Goal: Information Seeking & Learning: Learn about a topic

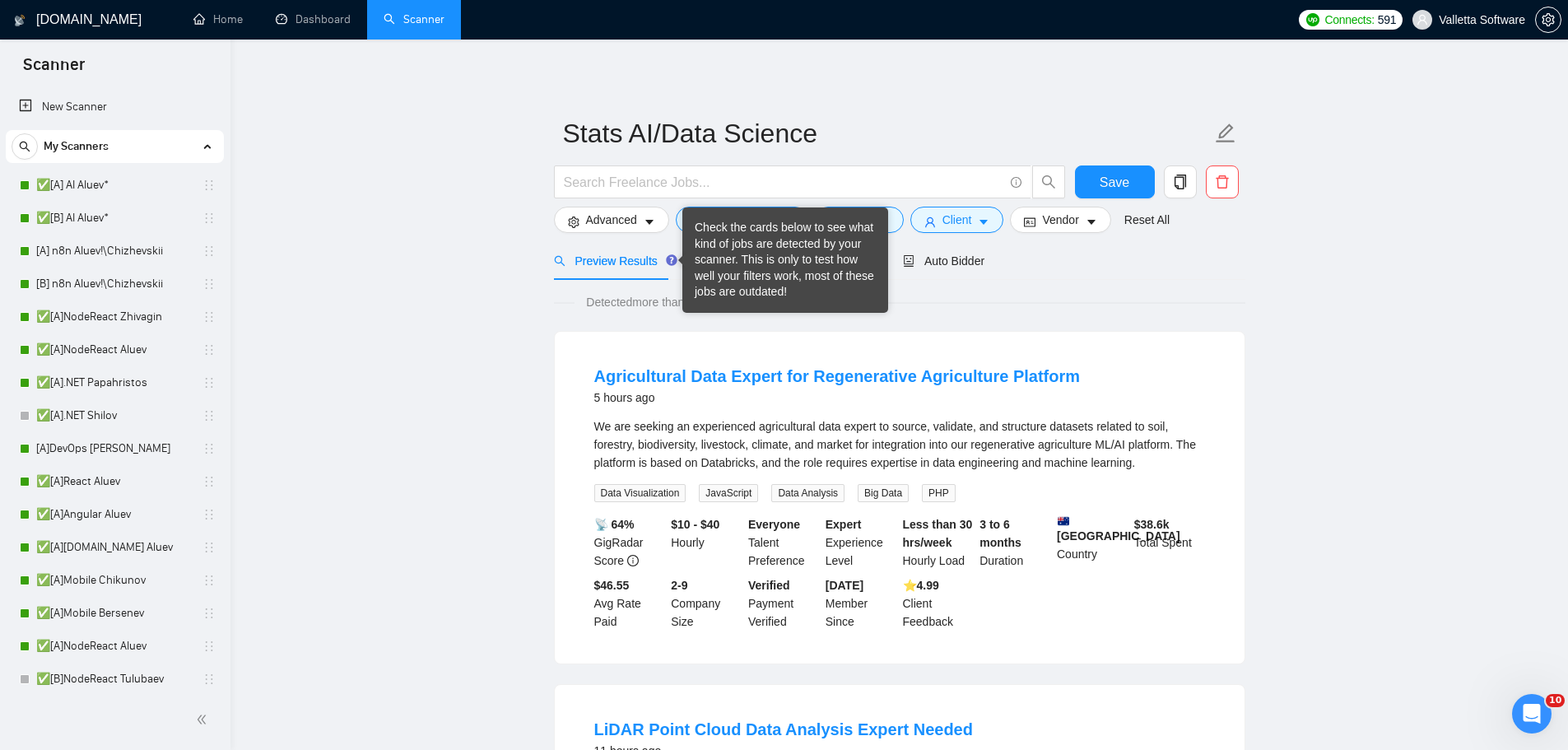
click at [712, 263] on div "Check the cards below to see what kind of jobs are detected by your scanner. Th…" at bounding box center [785, 260] width 181 height 80
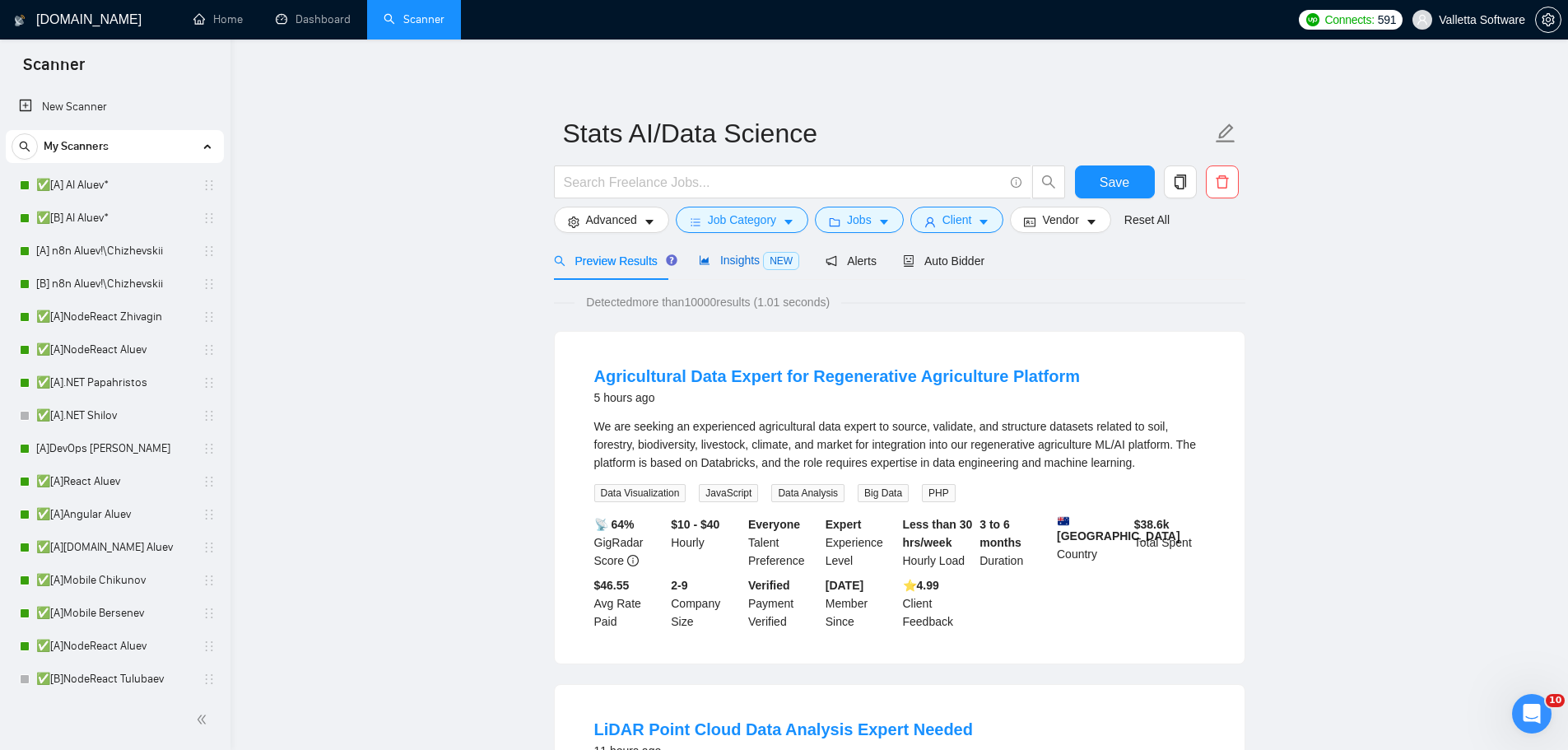
click at [752, 258] on span "Insights NEW" at bounding box center [749, 261] width 101 height 13
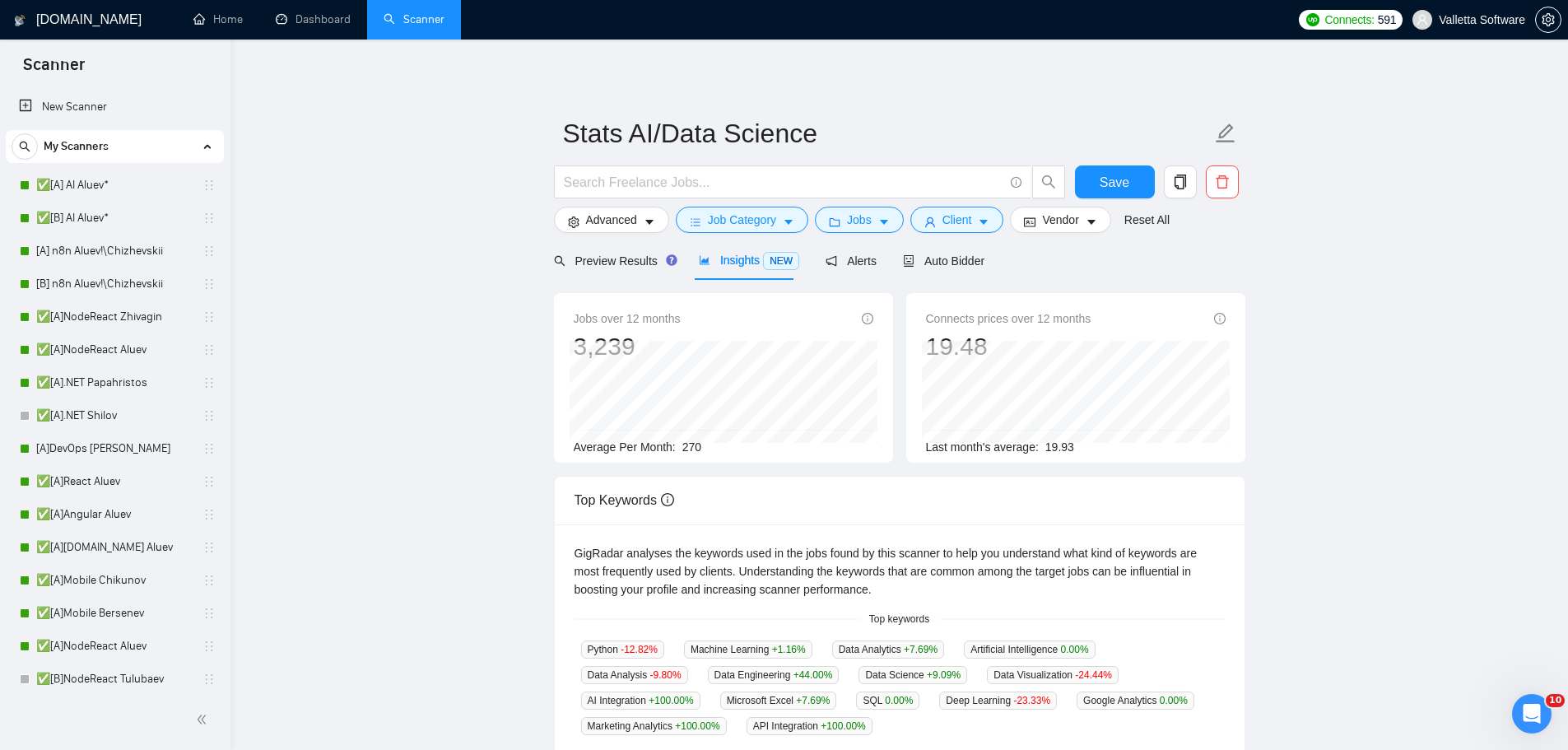
click at [596, 647] on span "Python -12.82 %" at bounding box center [622, 650] width 83 height 18
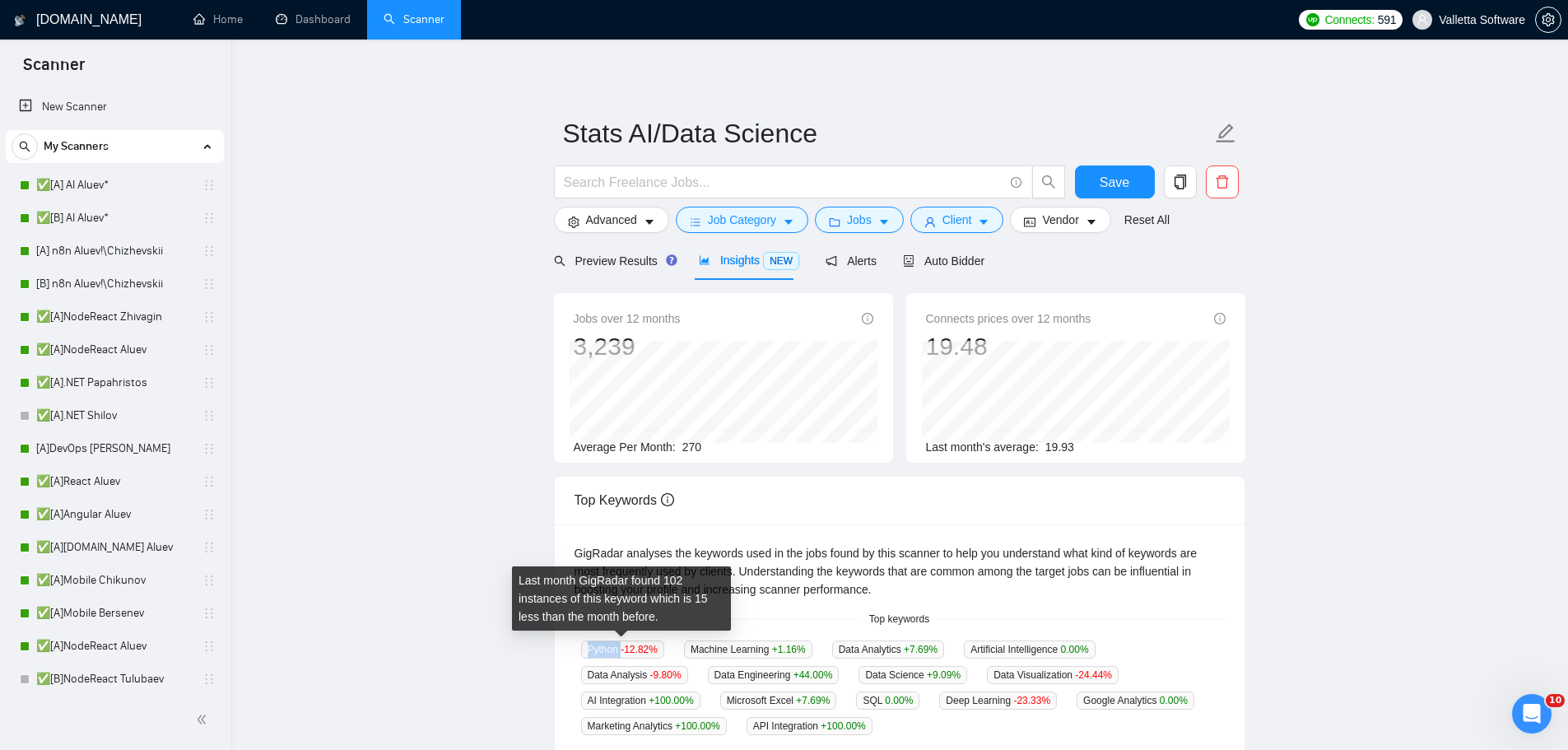
click at [596, 647] on span "Python -12.82 %" at bounding box center [622, 650] width 83 height 18
copy span "Python"
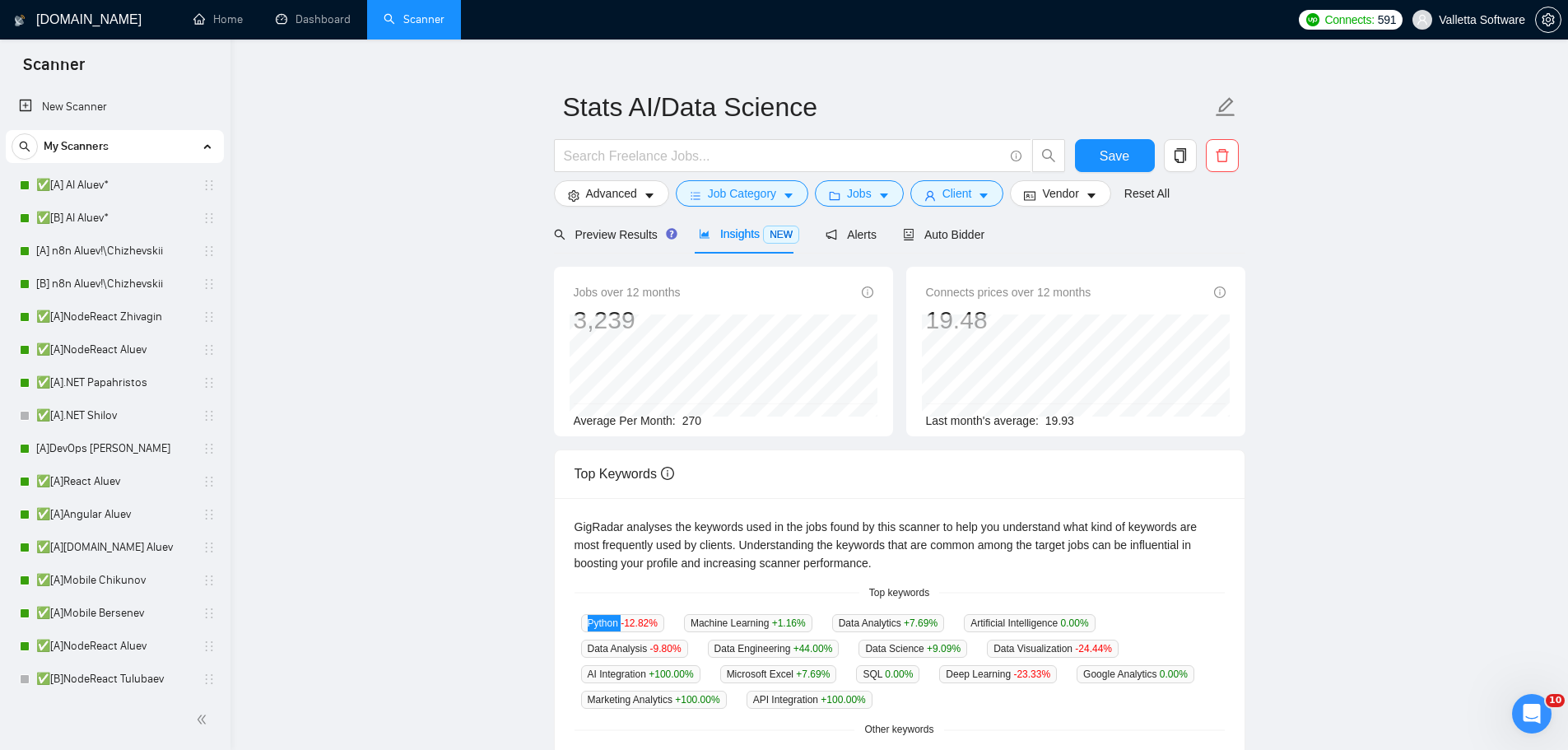
scroll to position [82, 0]
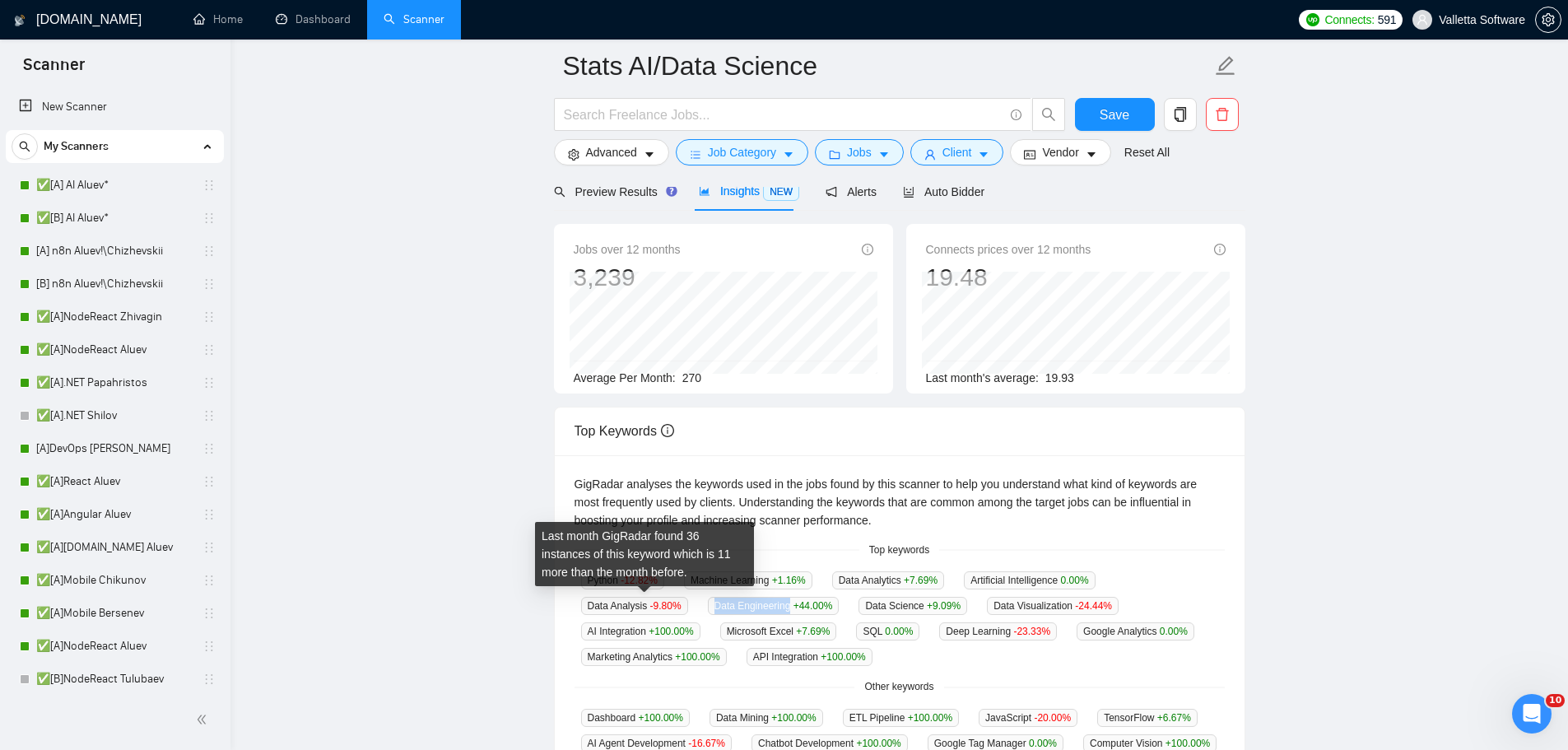
drag, startPoint x: 583, startPoint y: 610, endPoint x: 661, endPoint y: 610, distance: 78.0
click at [708, 610] on span "Data Engineering +44.00 %" at bounding box center [773, 607] width 132 height 18
copy span "Data Engineering"
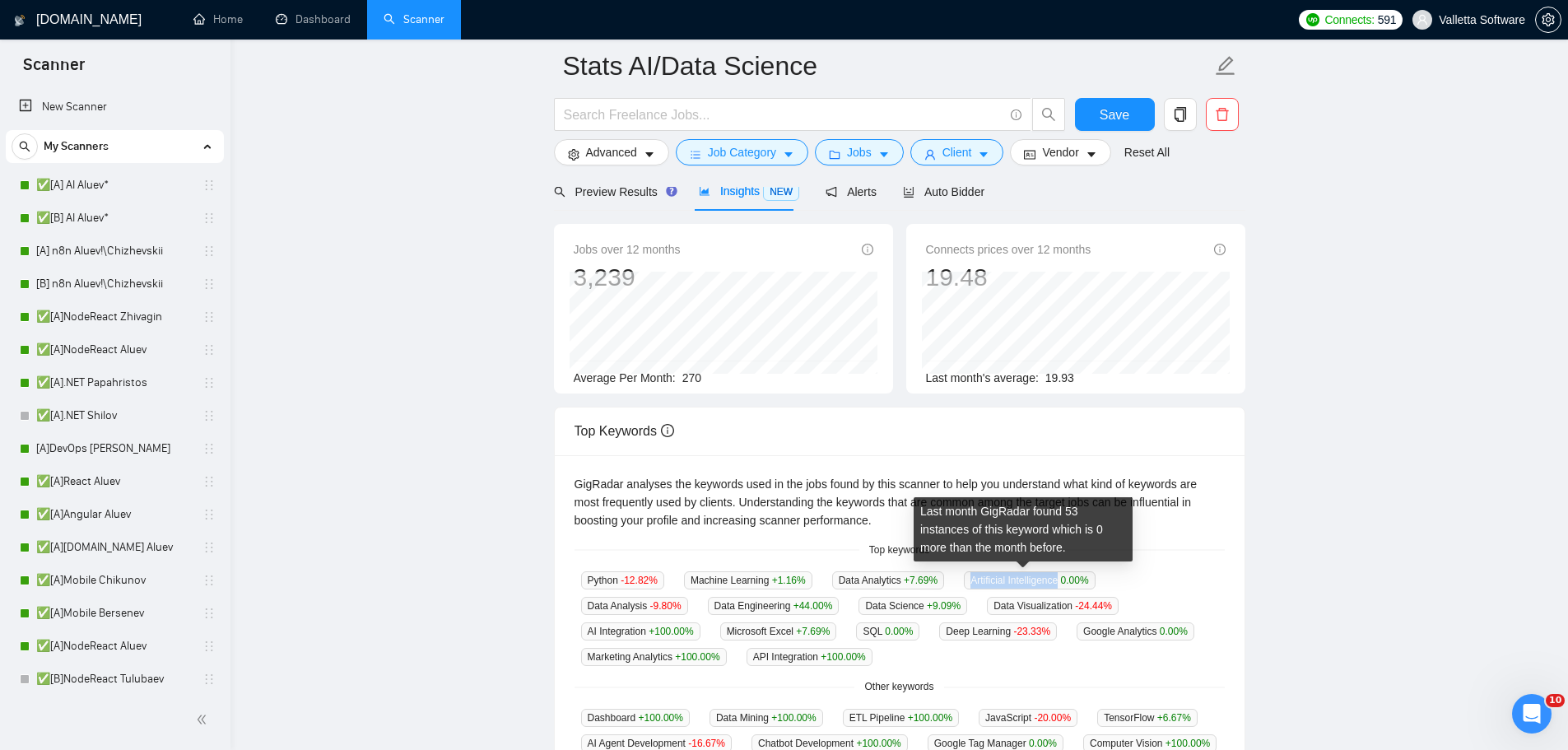
drag, startPoint x: 964, startPoint y: 584, endPoint x: 1054, endPoint y: 583, distance: 90.0
click at [1054, 583] on span "Artificial Intelligence 0.00 %" at bounding box center [1029, 581] width 131 height 18
copy span "Artificial Intelligence"
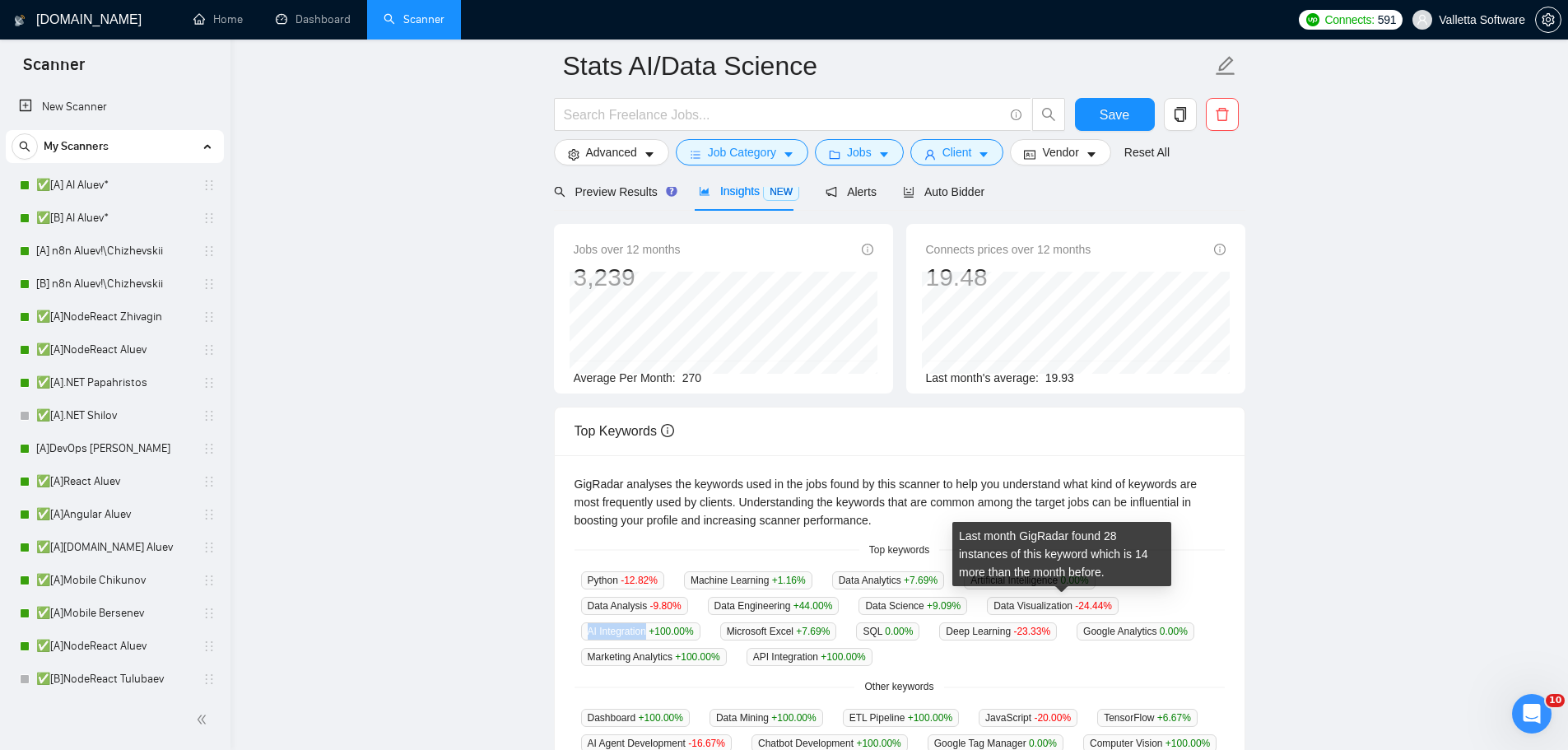
drag, startPoint x: 1007, startPoint y: 607, endPoint x: 1067, endPoint y: 603, distance: 60.1
click at [700, 623] on span "AI Integration +100.00 %" at bounding box center [641, 632] width 120 height 18
copy span "AI Integration"
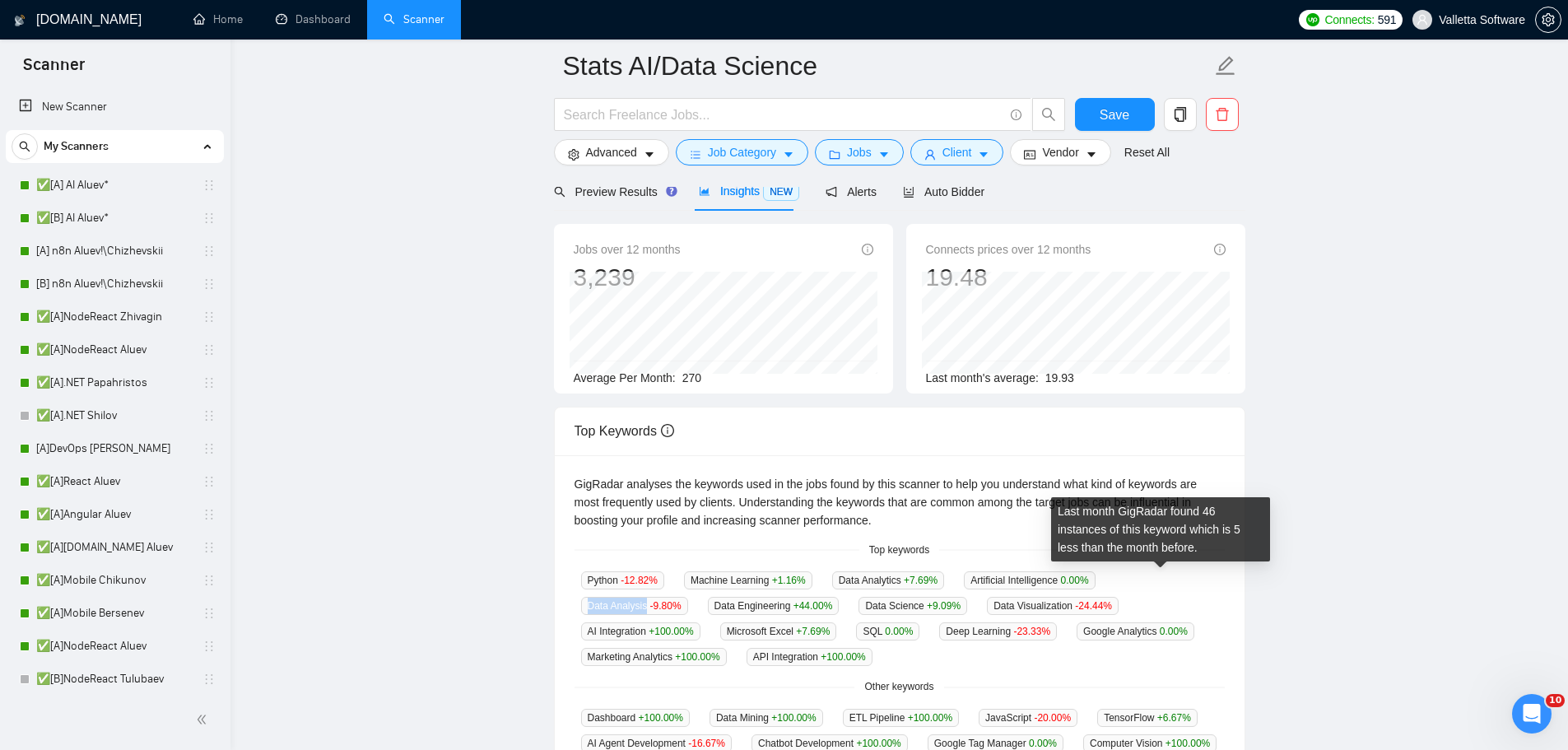
drag, startPoint x: 1116, startPoint y: 583, endPoint x: 1174, endPoint y: 578, distance: 58.2
click at [689, 597] on span "Data Analysis -9.80 %" at bounding box center [635, 607] width 107 height 18
copy span "Data Analysis"
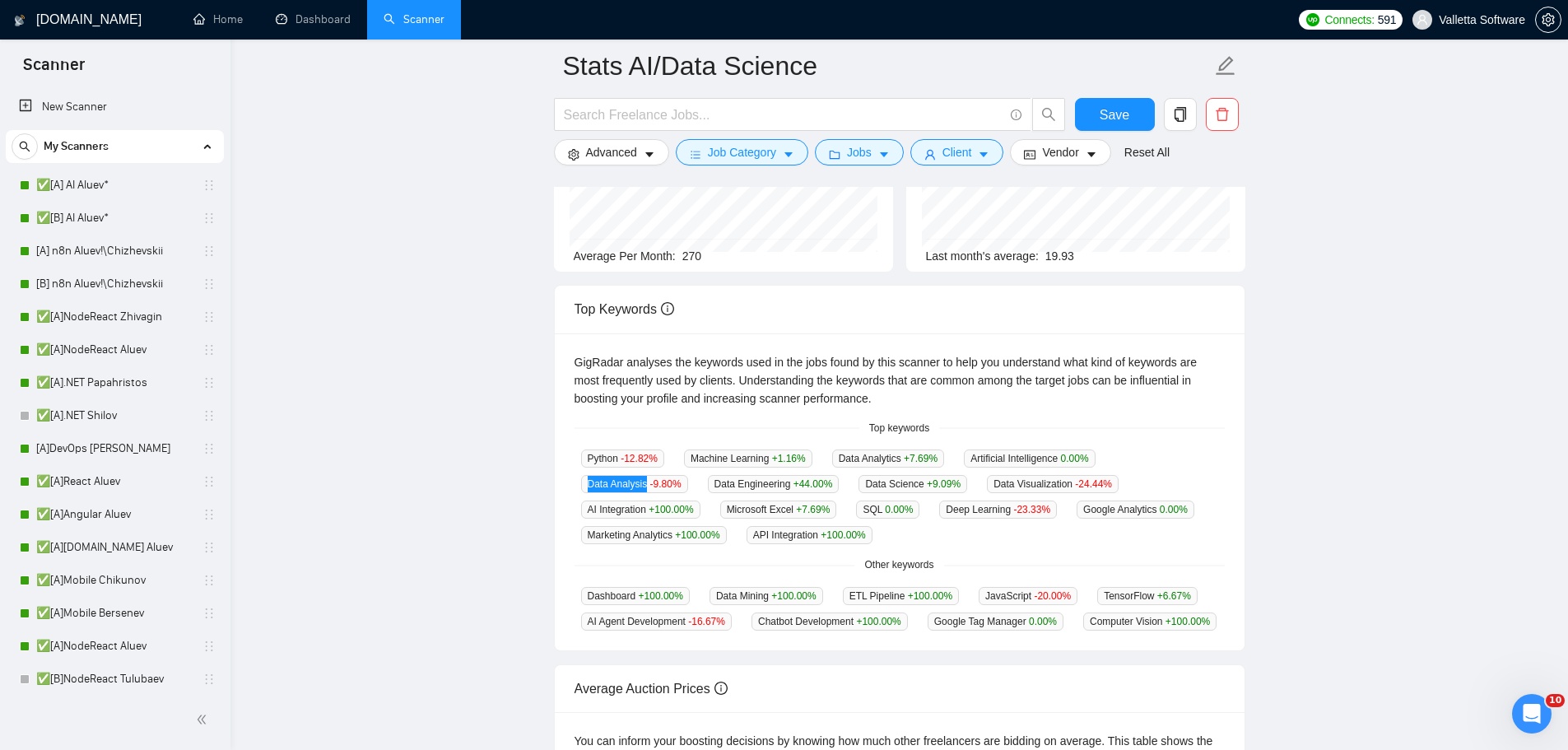
scroll to position [247, 0]
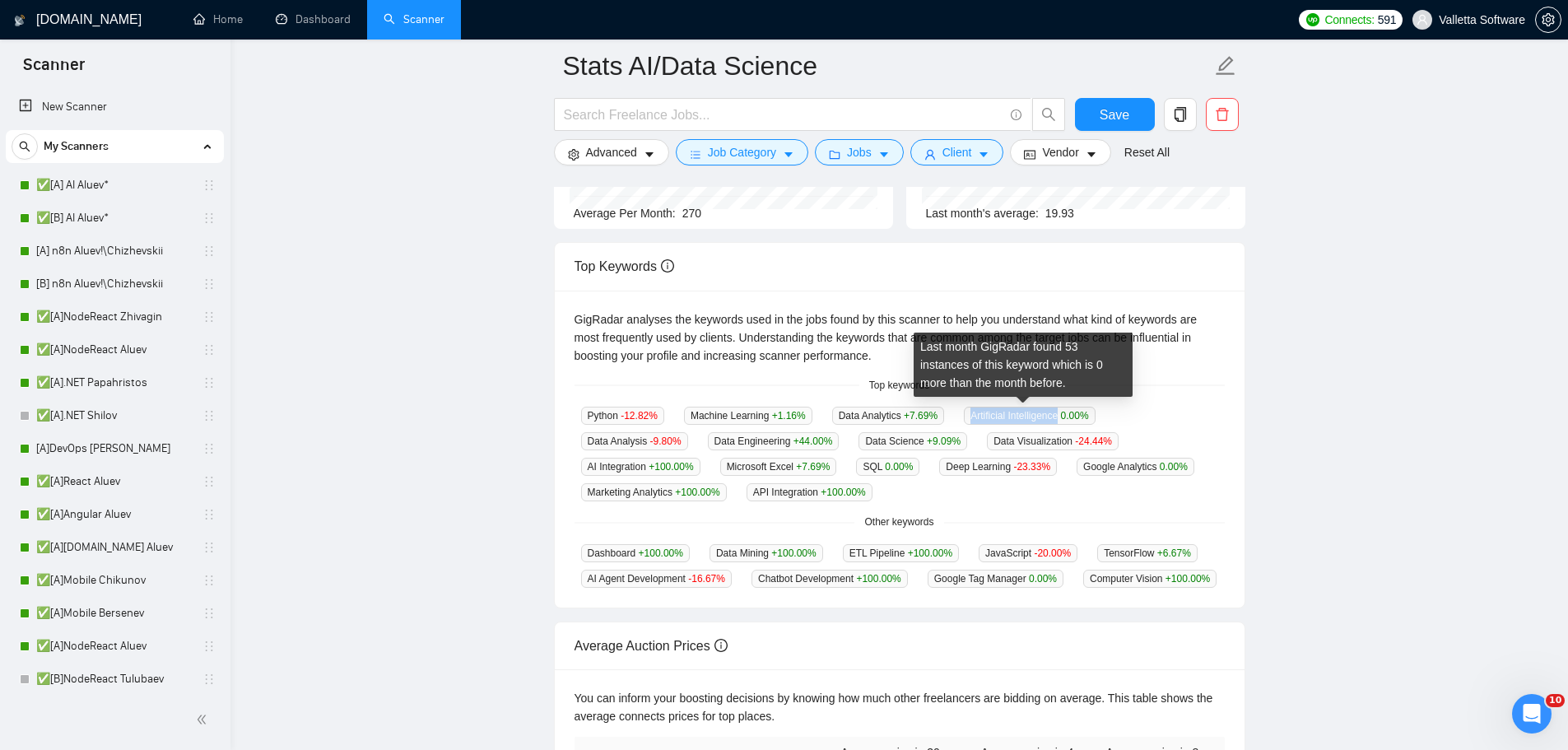
drag, startPoint x: 981, startPoint y: 415, endPoint x: 1053, endPoint y: 416, distance: 72.0
click at [1053, 416] on span "Artificial Intelligence 0.00 %" at bounding box center [1029, 416] width 131 height 18
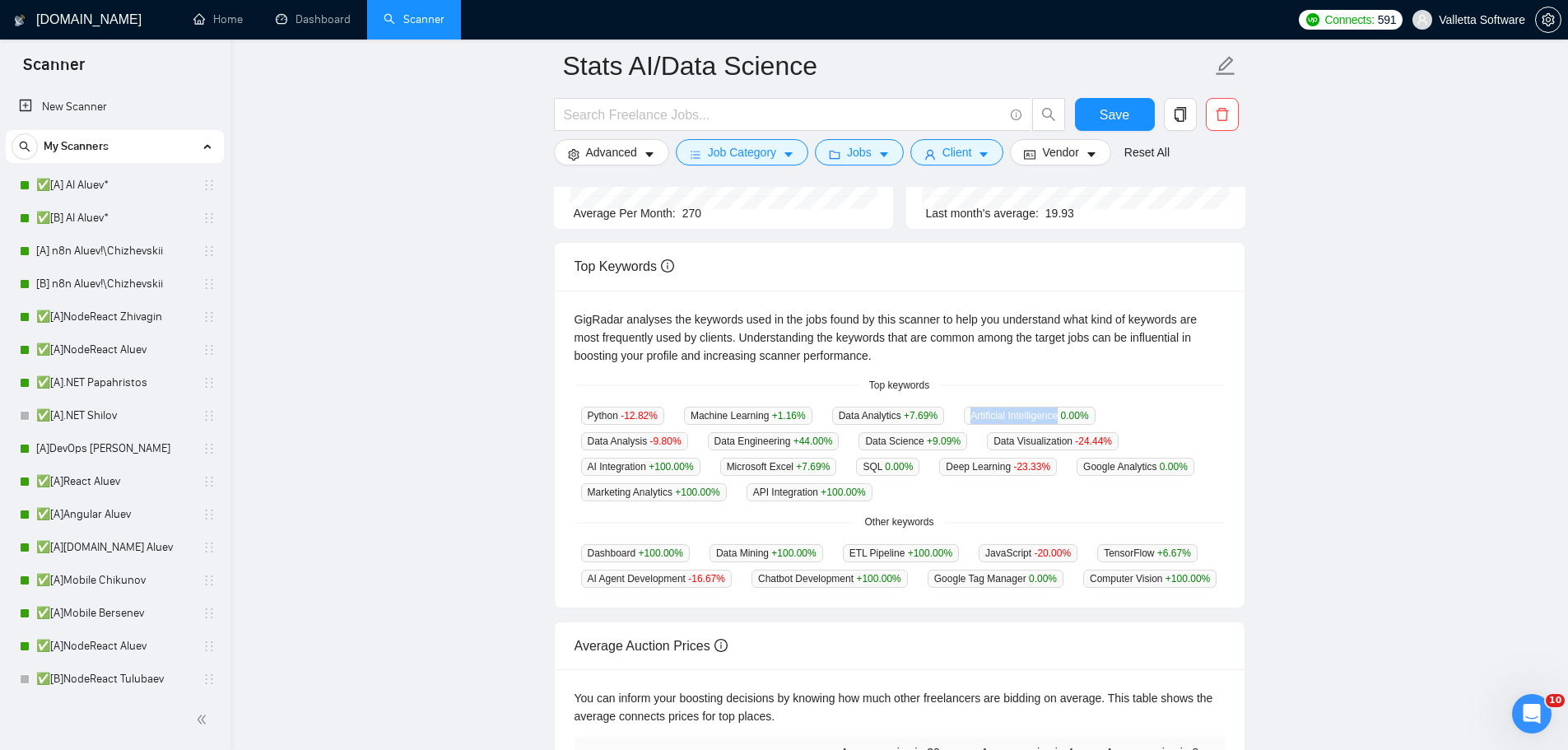
copy span "Artificial Intelligence"
